Goal: Information Seeking & Learning: Learn about a topic

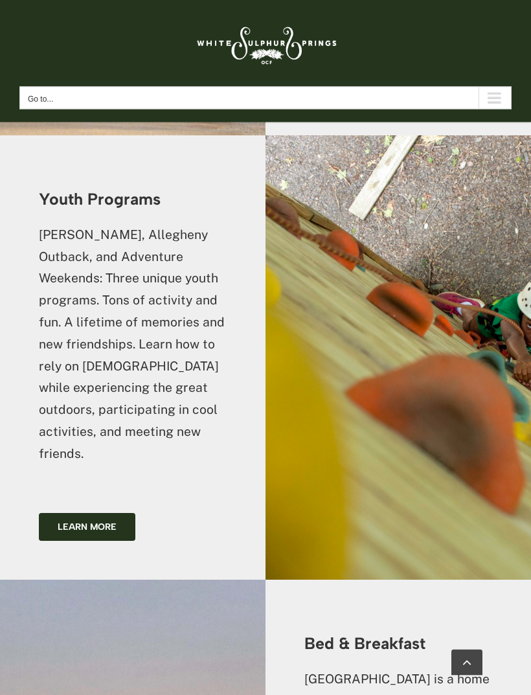
scroll to position [1836, 0]
click at [108, 514] on link "Learn more" at bounding box center [87, 528] width 97 height 28
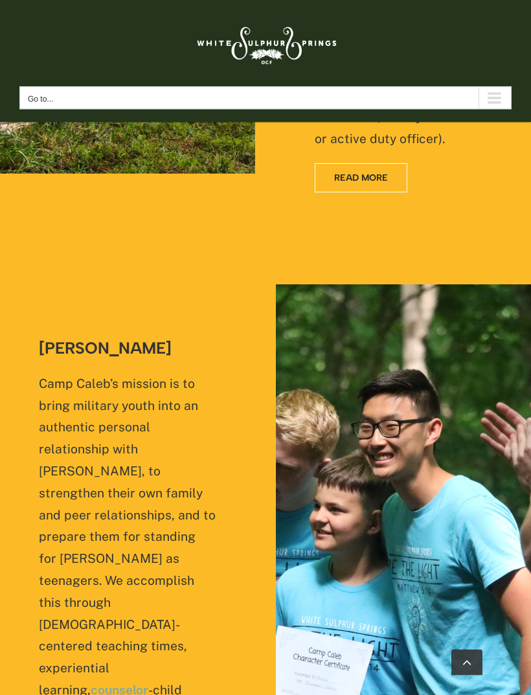
scroll to position [1527, 0]
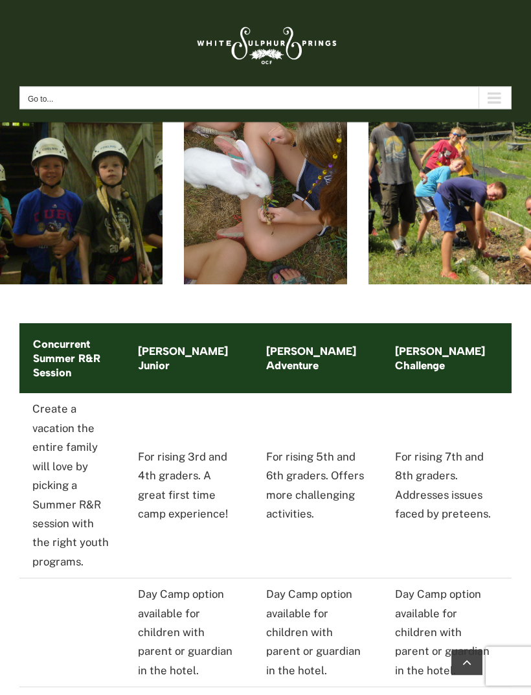
scroll to position [2725, 0]
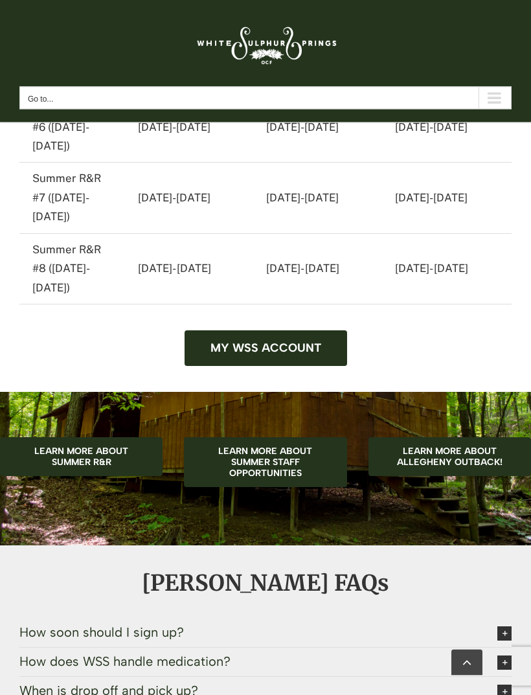
click at [502, 627] on icon at bounding box center [504, 634] width 14 height 14
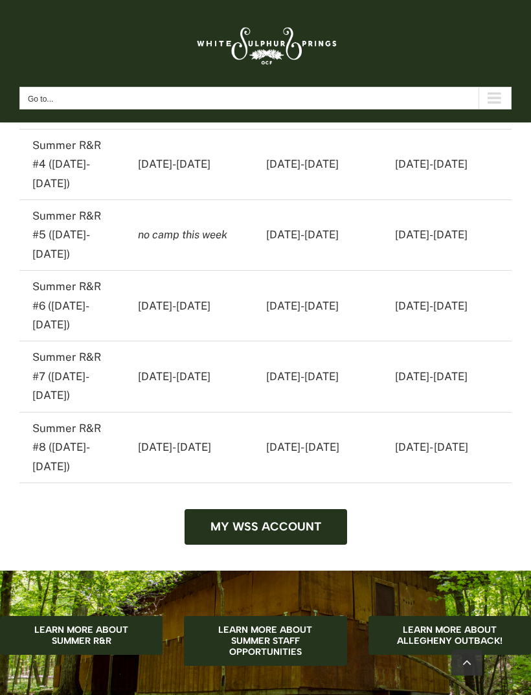
scroll to position [3485, 0]
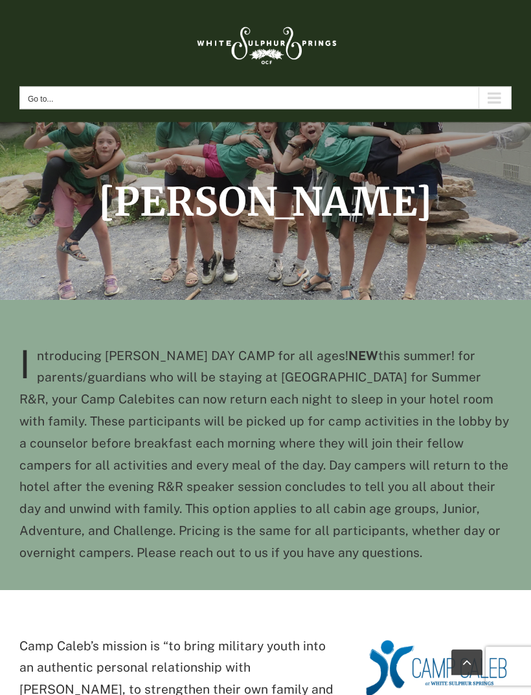
scroll to position [0, 0]
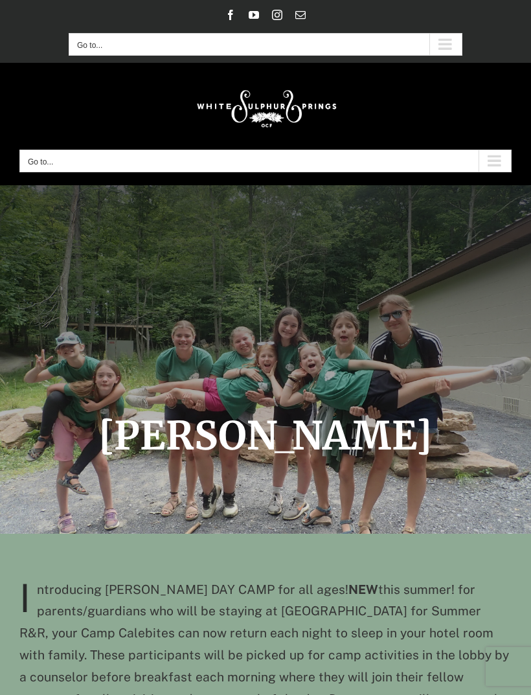
click at [450, 41] on div "Secondary Mobile Menu" at bounding box center [445, 44] width 32 height 21
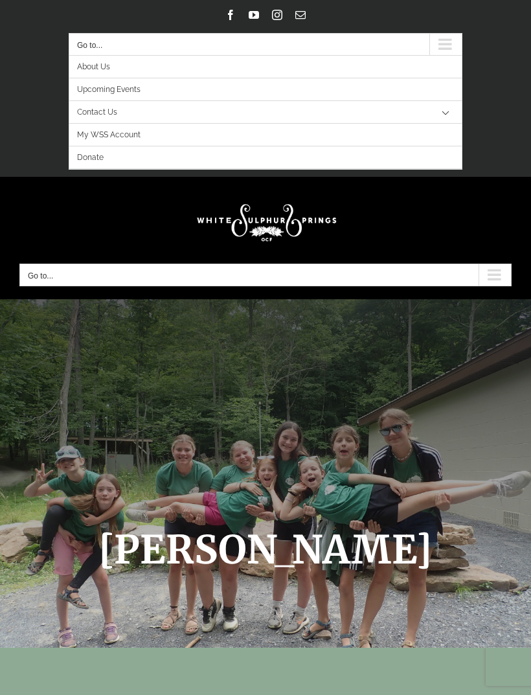
click at [496, 278] on div "Main Menu Mobile" at bounding box center [495, 274] width 32 height 21
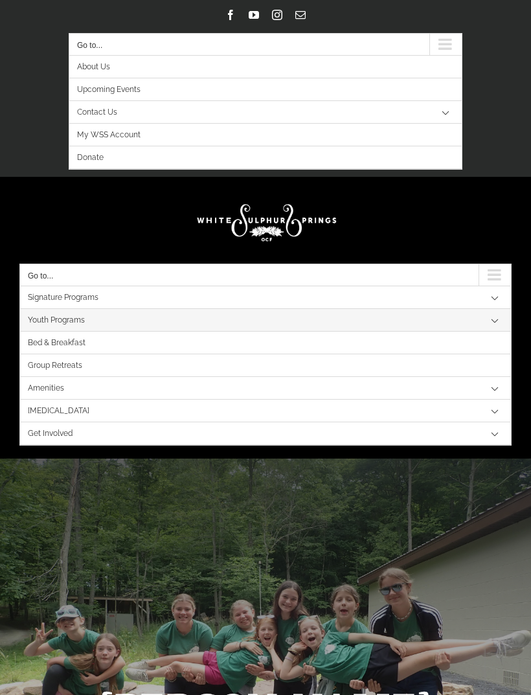
click at [496, 295] on button "Open submenu of Signature Programs" at bounding box center [495, 297] width 32 height 23
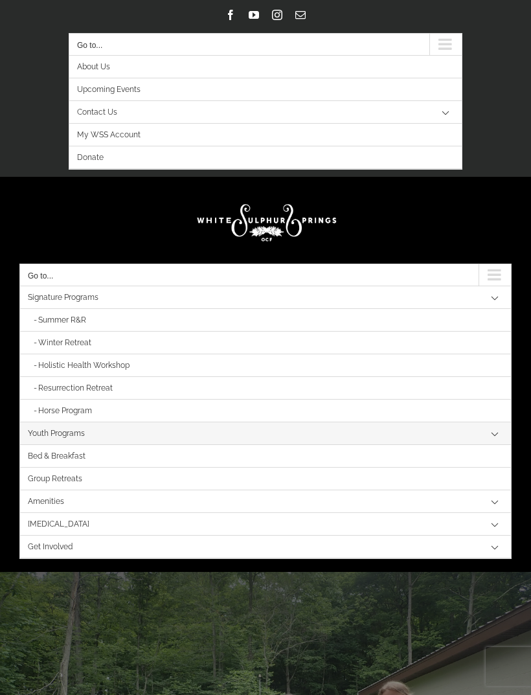
click at [73, 321] on span "Summer R&R" at bounding box center [62, 320] width 48 height 23
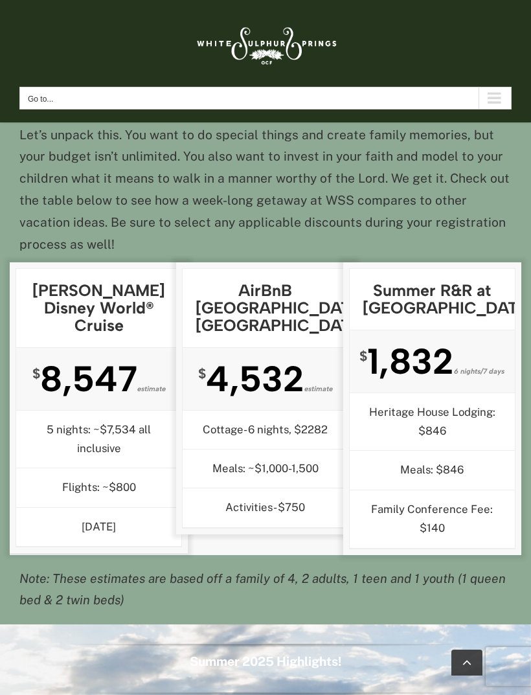
scroll to position [1785, 0]
click at [486, 104] on div "Main Menu Mobile Sticky" at bounding box center [495, 97] width 32 height 21
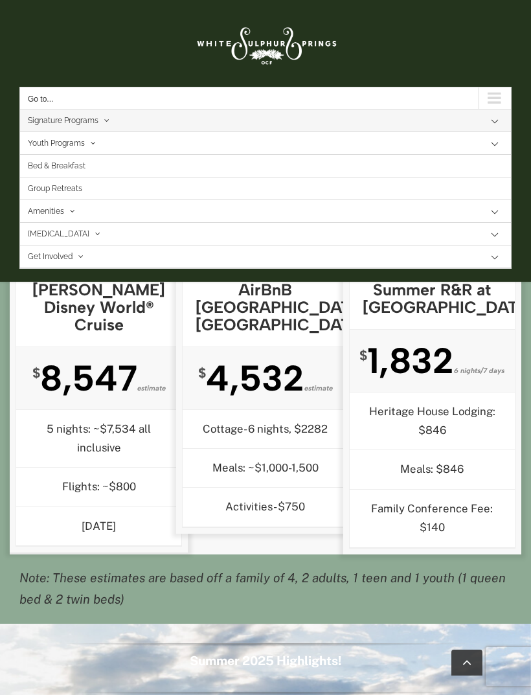
click at [488, 118] on button "Open submenu of Signature Programs" at bounding box center [495, 120] width 32 height 23
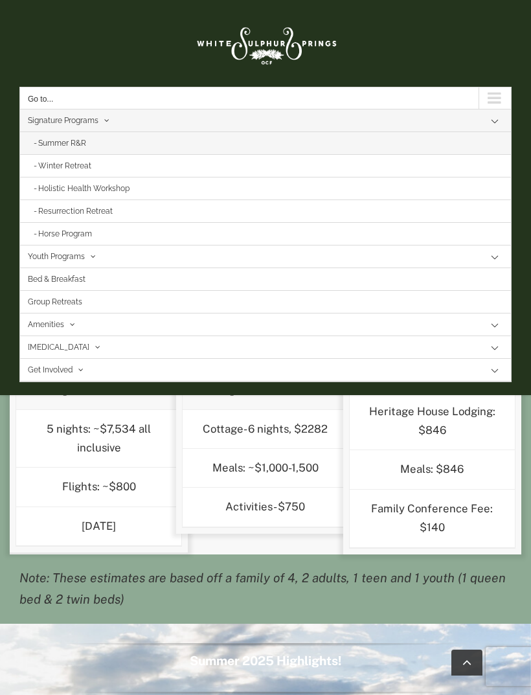
click at [359, 489] on li "Family Conference Fee: $140" at bounding box center [432, 518] width 165 height 59
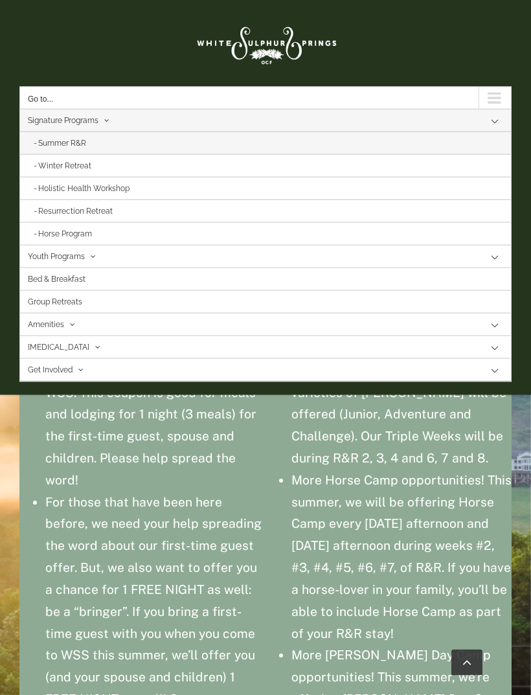
click at [496, 93] on div "Main Menu Mobile Sticky" at bounding box center [495, 97] width 32 height 21
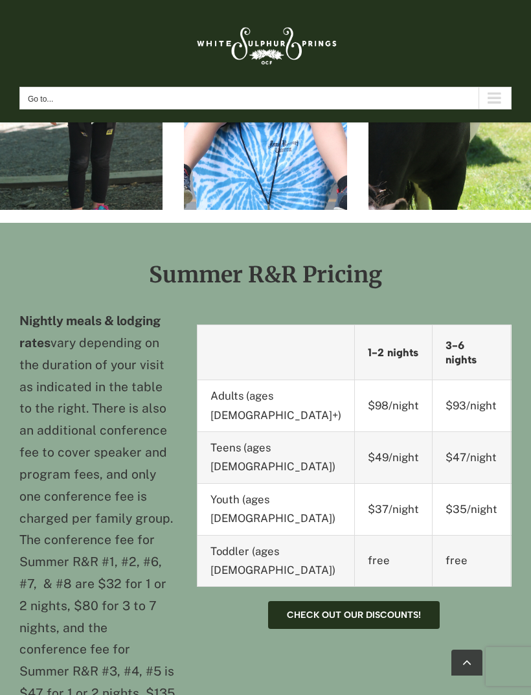
scroll to position [1143, 0]
click at [400, 600] on link "Check out our discounts!" at bounding box center [354, 614] width 172 height 28
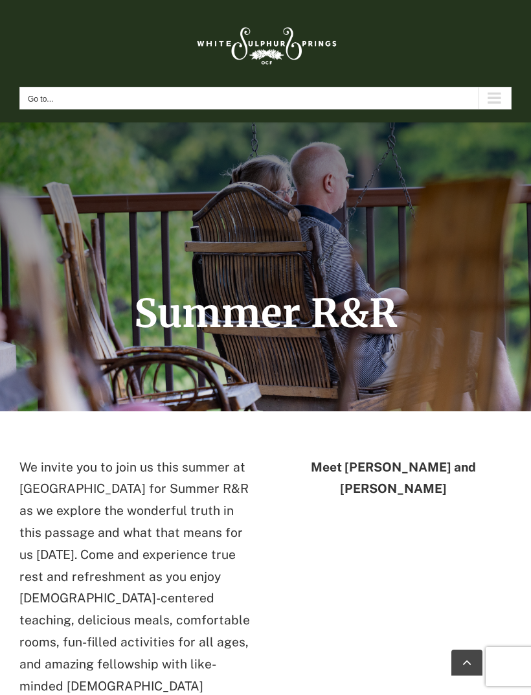
scroll to position [0, 0]
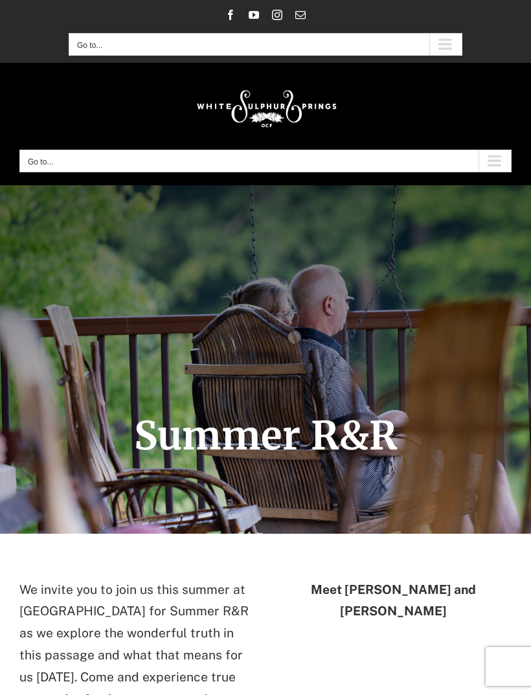
click at [496, 166] on div "Main Menu Mobile" at bounding box center [495, 160] width 32 height 21
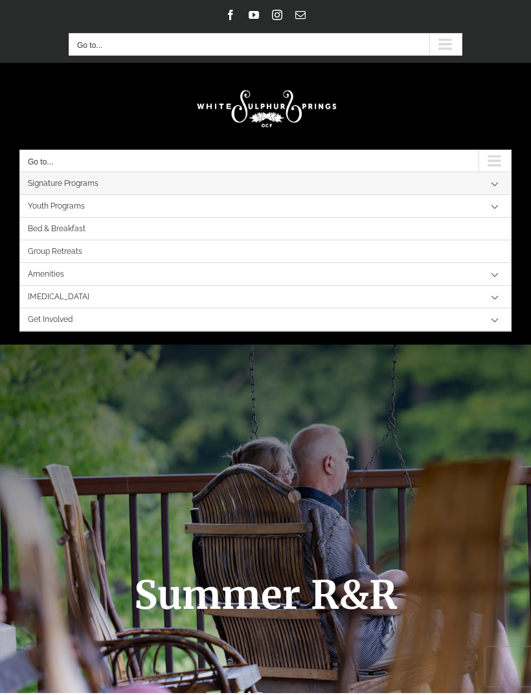
click at [498, 266] on button "Open submenu of Amenities" at bounding box center [495, 274] width 32 height 23
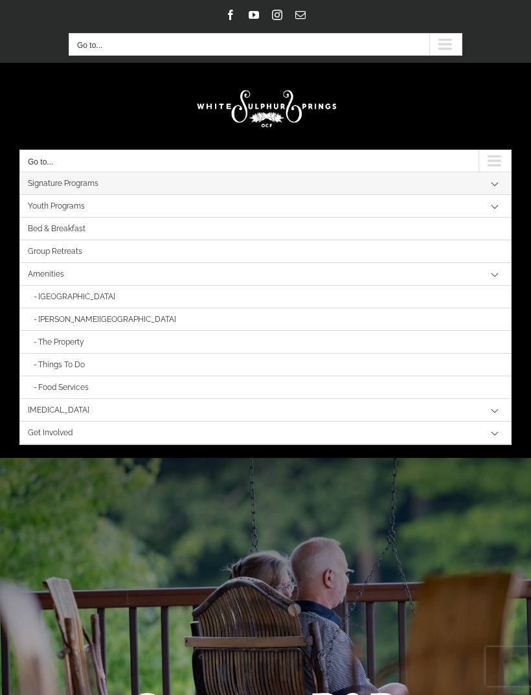
click at [80, 298] on span "[GEOGRAPHIC_DATA]" at bounding box center [76, 297] width 77 height 23
